Goal: Information Seeking & Learning: Learn about a topic

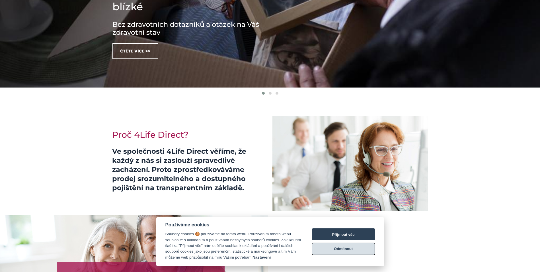
click at [340, 250] on button "Odmítnout" at bounding box center [343, 248] width 63 height 12
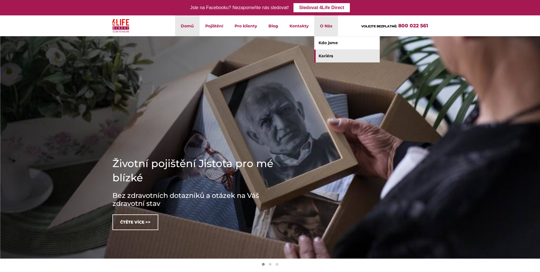
click at [328, 52] on link "Kariéra" at bounding box center [346, 56] width 65 height 13
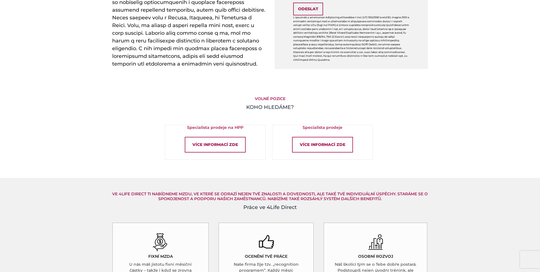
scroll to position [370, 0]
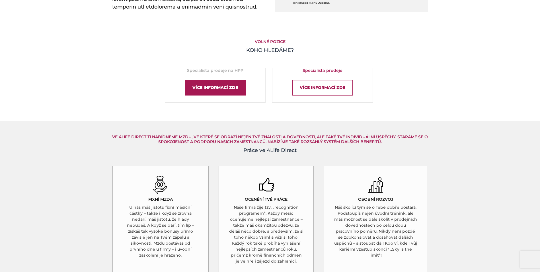
click at [231, 90] on div "Více informací zde" at bounding box center [215, 88] width 61 height 16
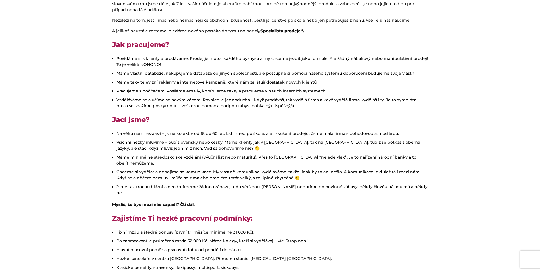
scroll to position [114, 0]
